Goal: Information Seeking & Learning: Learn about a topic

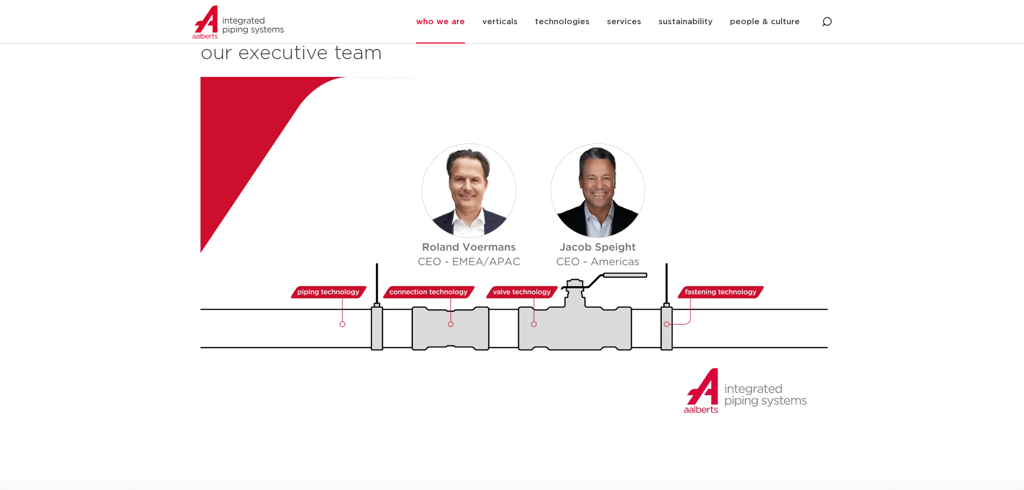
scroll to position [1183, 0]
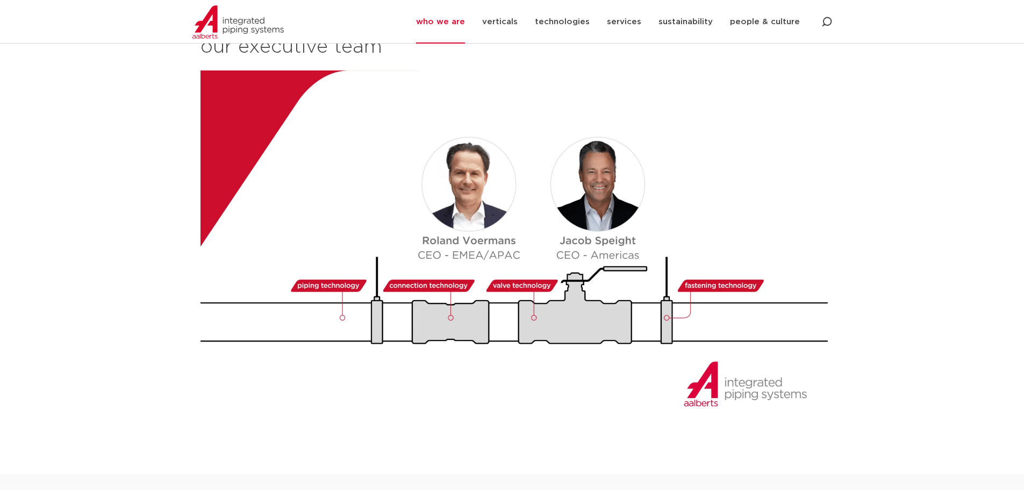
click at [512, 230] on img at bounding box center [517, 247] width 632 height 355
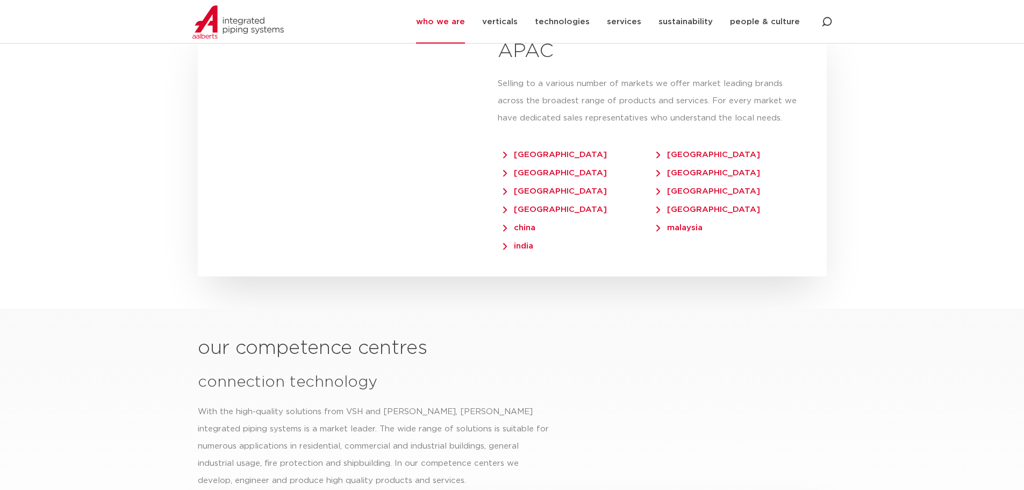
scroll to position [2581, 0]
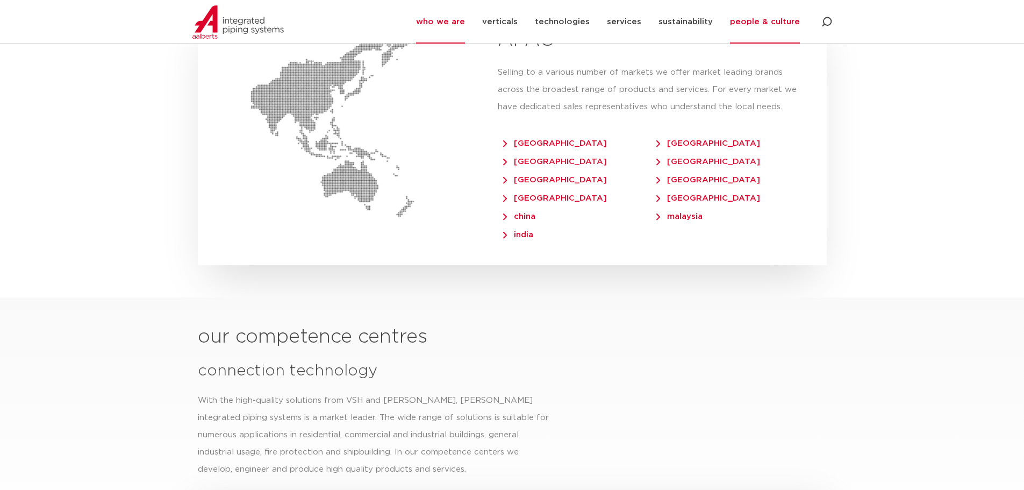
click at [747, 27] on link "people & culture" at bounding box center [765, 22] width 70 height 44
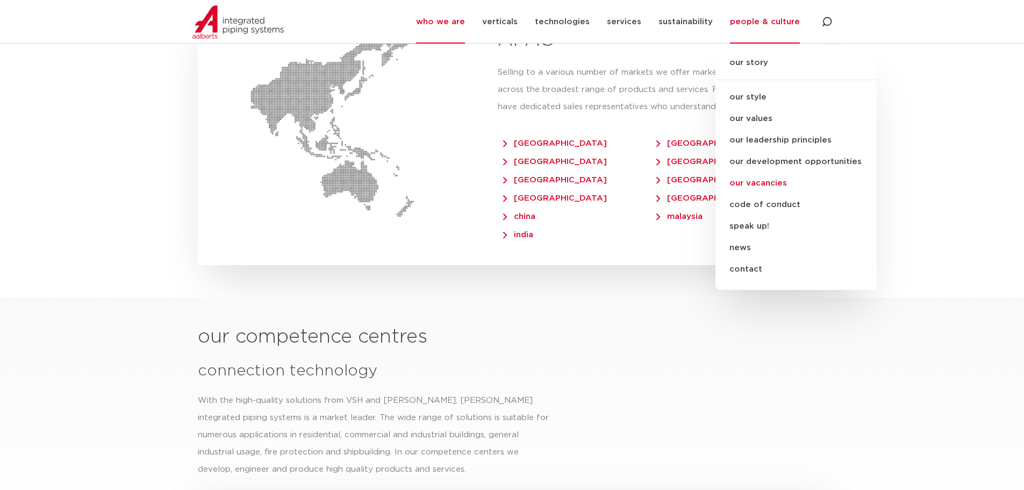
click at [771, 184] on link "our vacancies" at bounding box center [796, 184] width 161 height 22
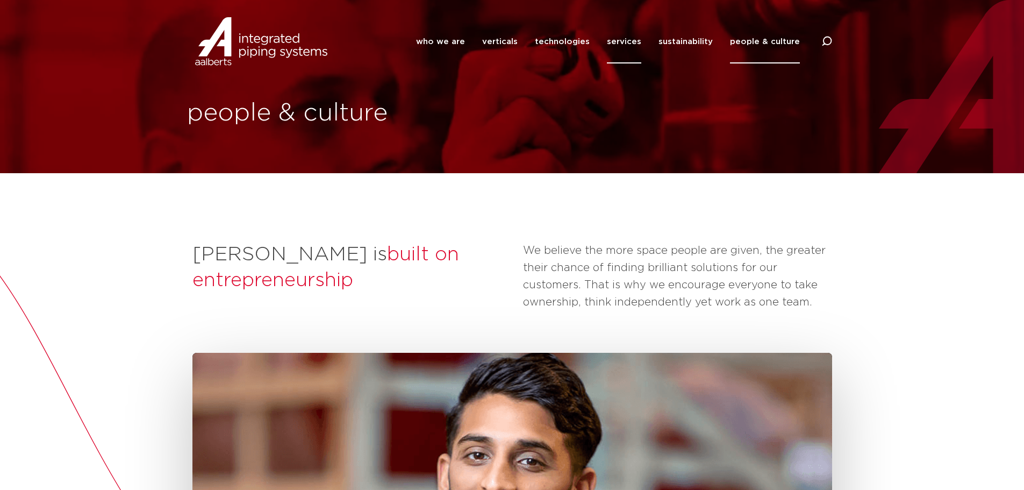
click at [625, 42] on link "services" at bounding box center [624, 42] width 34 height 44
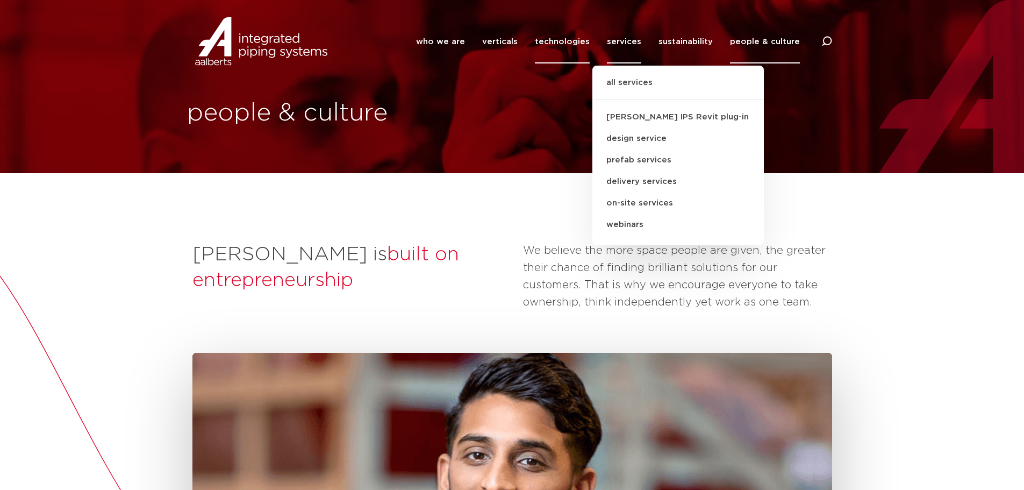
click at [573, 41] on link "technologies" at bounding box center [562, 42] width 55 height 44
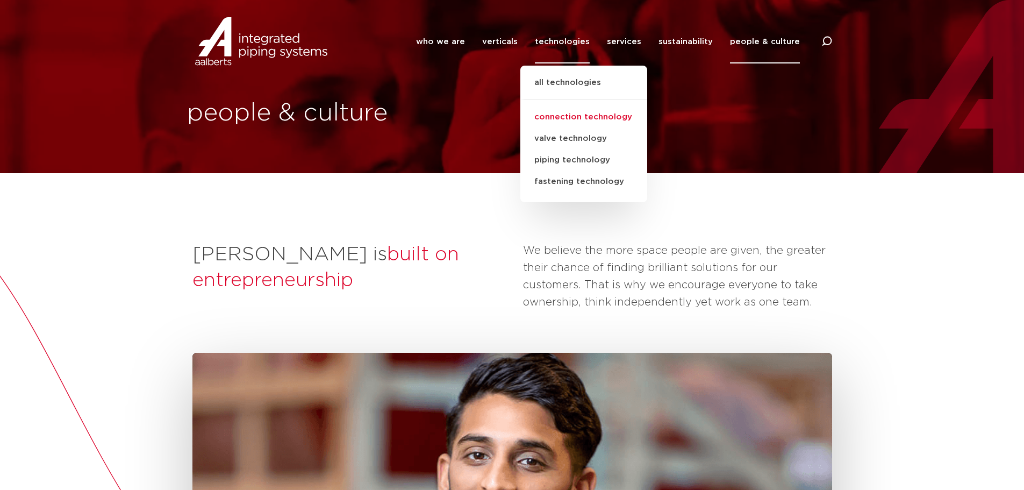
click at [601, 116] on link "connection technology" at bounding box center [583, 117] width 127 height 22
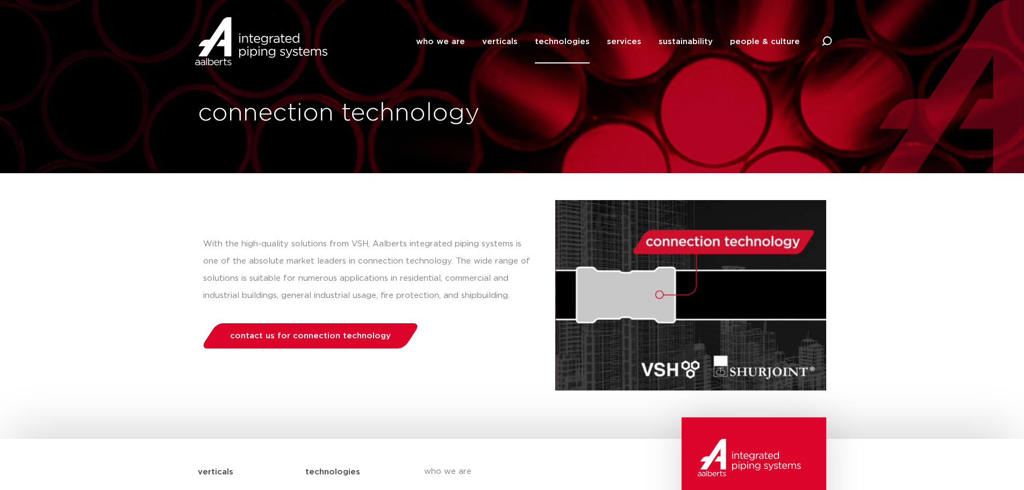
click at [567, 40] on link "technologies" at bounding box center [562, 42] width 55 height 44
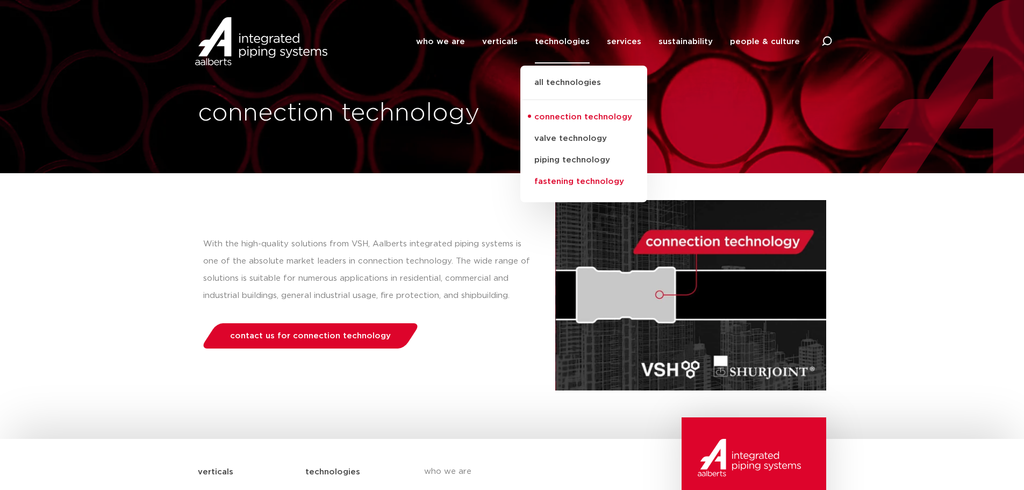
click at [591, 180] on link "fastening technology" at bounding box center [583, 182] width 127 height 22
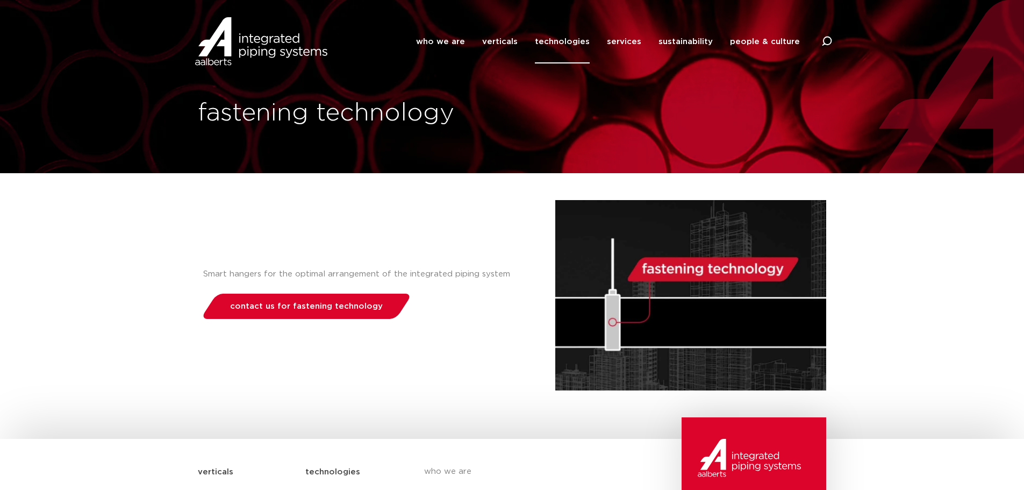
click at [565, 46] on link "technologies" at bounding box center [562, 42] width 55 height 44
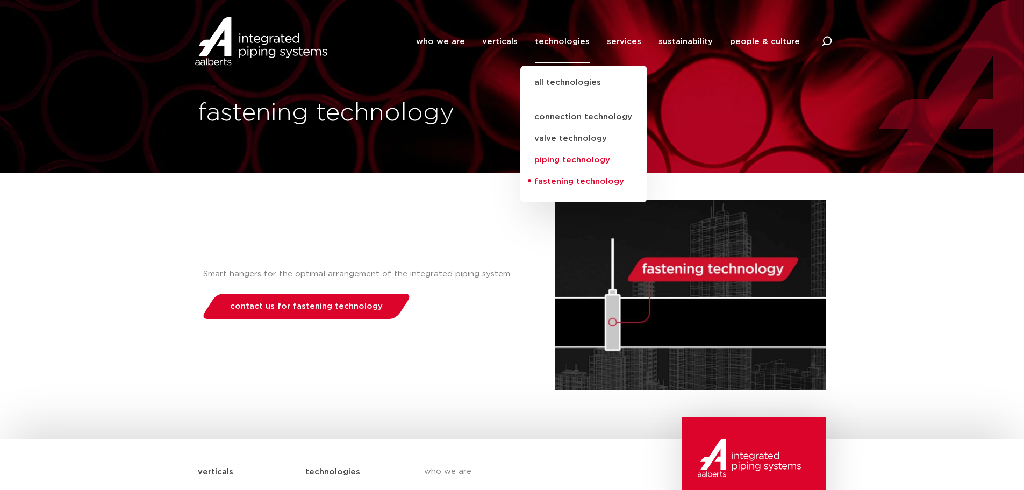
click at [574, 161] on link "piping technology" at bounding box center [583, 160] width 127 height 22
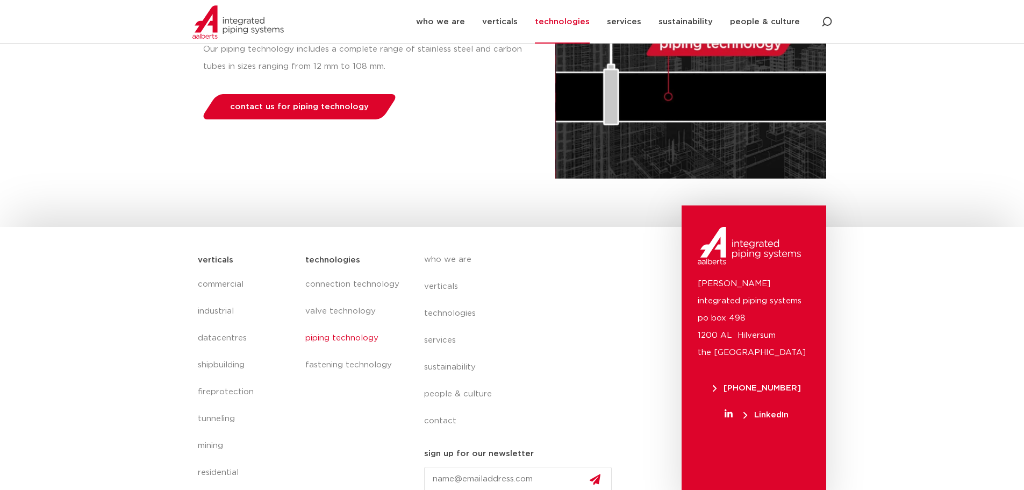
scroll to position [227, 0]
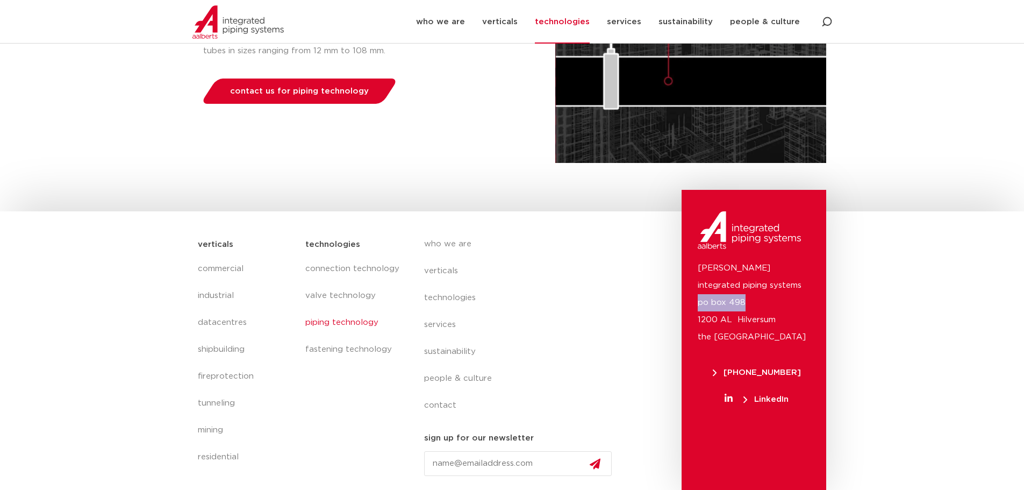
drag, startPoint x: 749, startPoint y: 301, endPoint x: 666, endPoint y: 299, distance: 82.8
click at [683, 299] on div "[PERSON_NAME] integrated piping systems po box 498 1200 AL Hilversum [GEOGRAPHI…" at bounding box center [754, 340] width 145 height 300
click at [740, 401] on span "LinkedIn" at bounding box center [757, 399] width 118 height 8
